Goal: Task Accomplishment & Management: Use online tool/utility

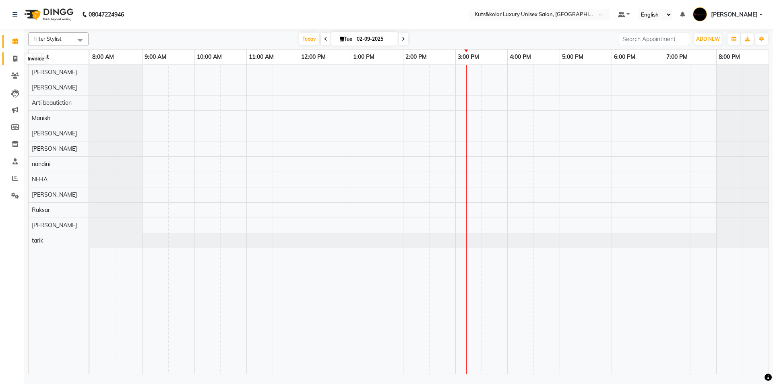
click at [14, 62] on span at bounding box center [15, 58] width 14 height 9
select select "7374"
select select "service"
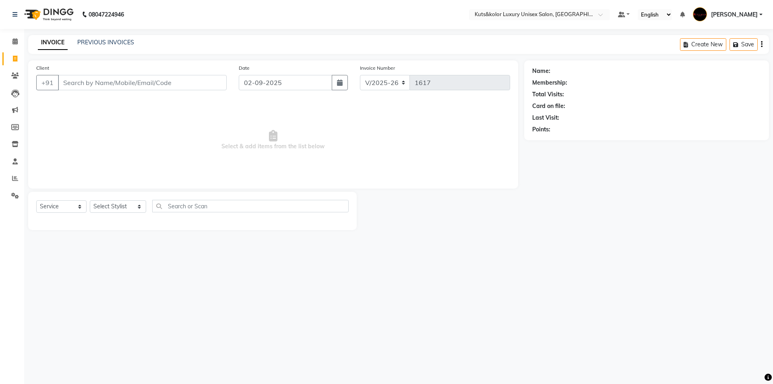
click at [101, 84] on input "Client" at bounding box center [142, 82] width 169 height 15
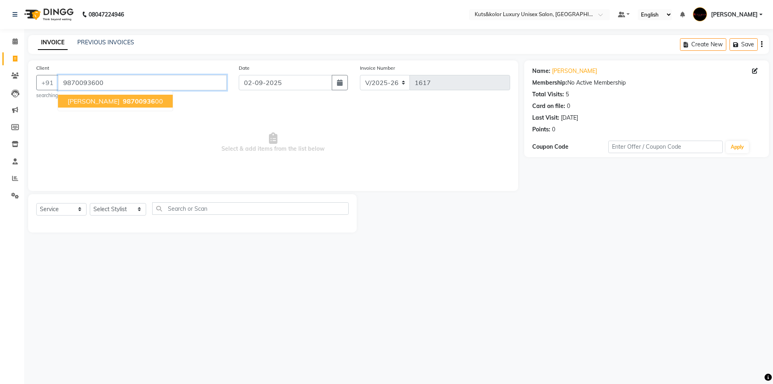
click at [104, 81] on input "9870093600" at bounding box center [142, 82] width 169 height 15
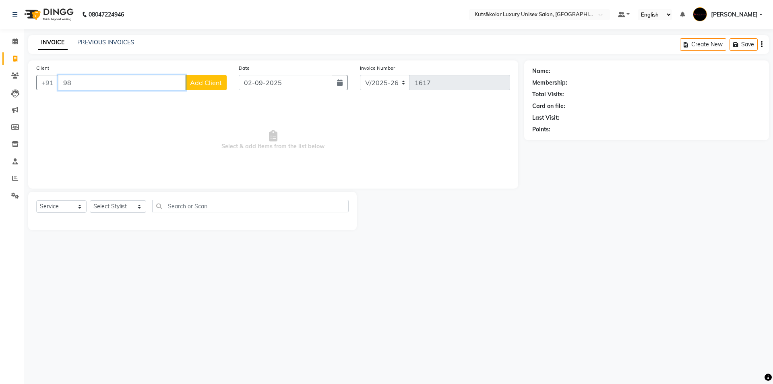
type input "9"
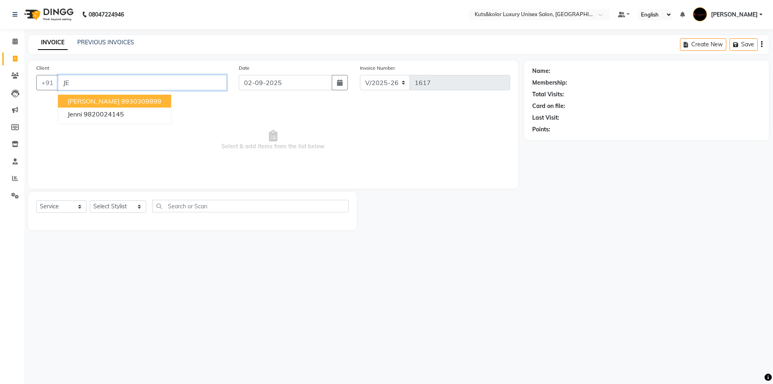
type input "J"
click at [108, 105] on span "[PERSON_NAME]" at bounding box center [94, 101] width 52 height 8
type input "9870093600"
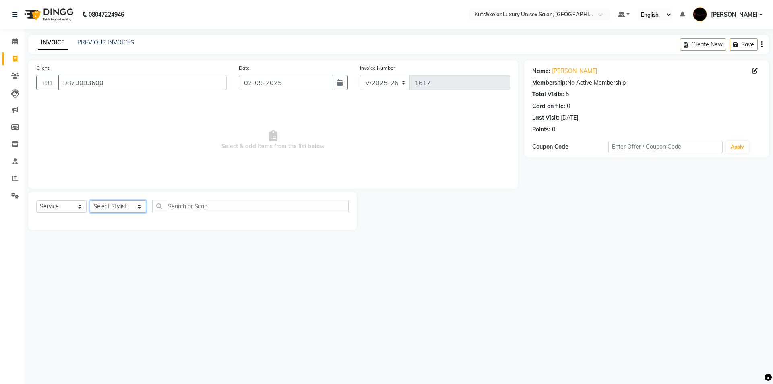
click at [130, 207] on select "Select Stylist aman [PERSON_NAME] beautiction [PERSON_NAME] [PERSON_NAME] (nail…" at bounding box center [118, 206] width 56 height 12
select select "67688"
click at [90, 200] on select "Select Stylist aman [PERSON_NAME] beautiction [PERSON_NAME] [PERSON_NAME] (nail…" at bounding box center [118, 206] width 56 height 12
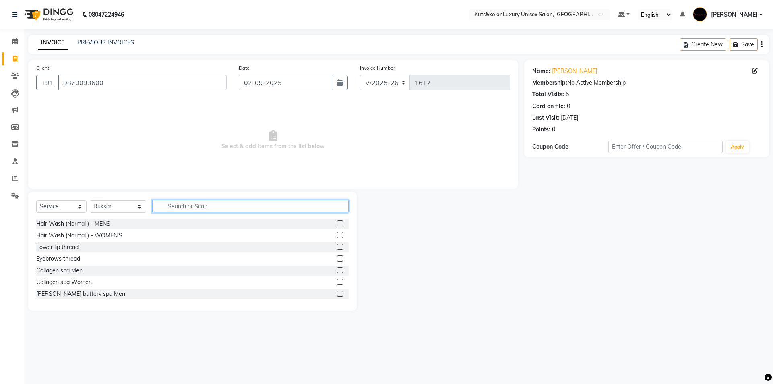
click at [188, 205] on input "text" at bounding box center [250, 206] width 197 height 12
type input "NAIL C"
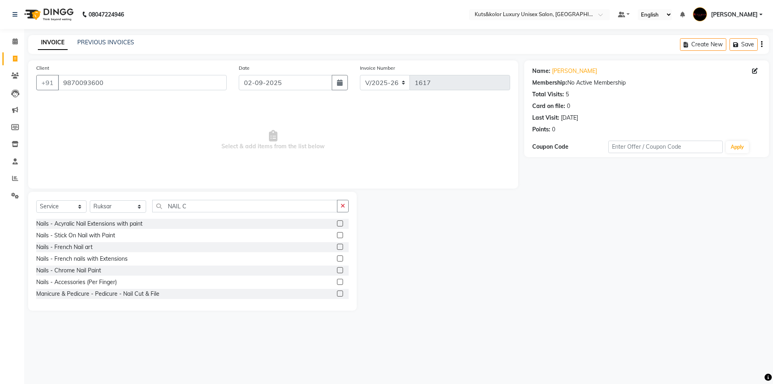
click at [331, 292] on div "Manicure & Pedicure - Pedicure - Nail Cut & File" at bounding box center [192, 294] width 313 height 10
click at [337, 296] on label at bounding box center [340, 293] width 6 height 6
click at [337, 296] on input "checkbox" at bounding box center [339, 293] width 5 height 5
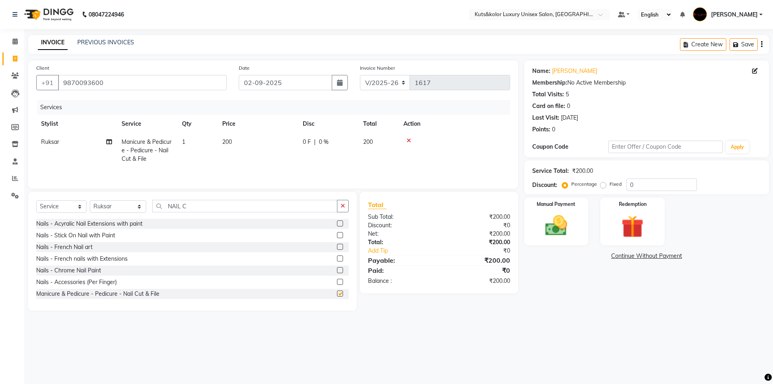
checkbox input "false"
click at [551, 224] on img at bounding box center [556, 225] width 37 height 27
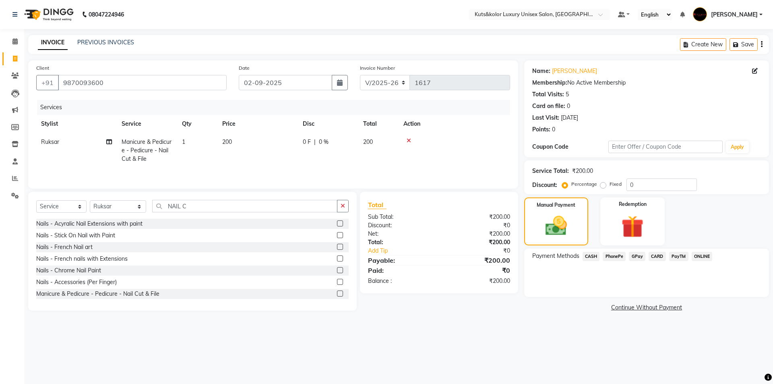
click at [594, 256] on span "CASH" at bounding box center [591, 256] width 17 height 9
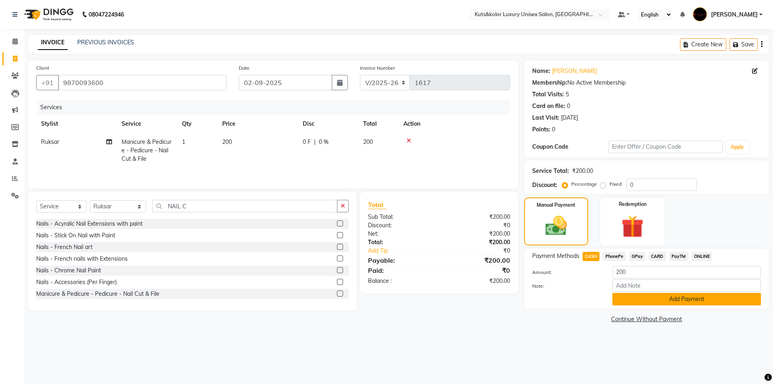
click at [690, 301] on button "Add Payment" at bounding box center [687, 299] width 149 height 12
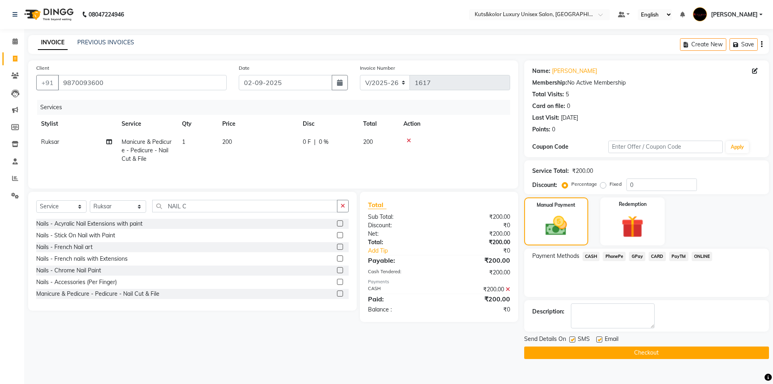
click at [571, 341] on label at bounding box center [573, 339] width 6 height 6
click at [571, 341] on input "checkbox" at bounding box center [572, 339] width 5 height 5
checkbox input "false"
click at [607, 354] on button "Checkout" at bounding box center [646, 352] width 245 height 12
